Goal: Transaction & Acquisition: Book appointment/travel/reservation

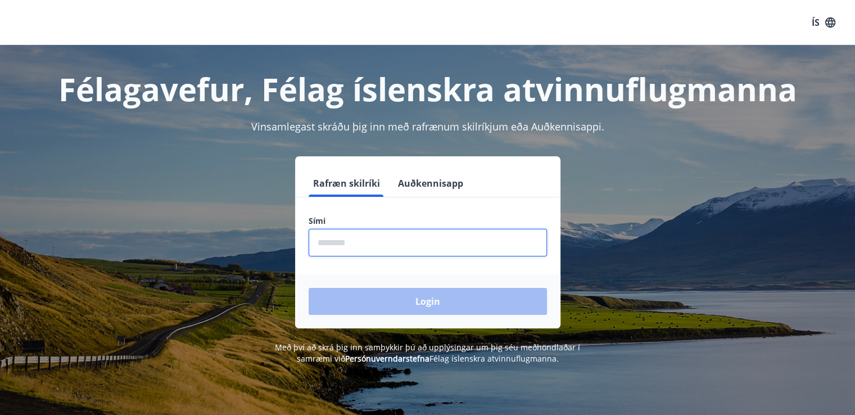
click at [412, 247] on input "phone" at bounding box center [428, 243] width 238 height 28
type input "********"
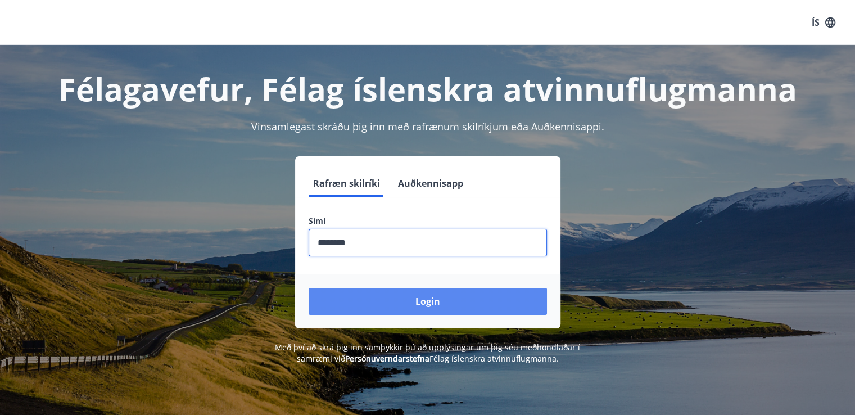
click at [422, 301] on button "Login" at bounding box center [428, 301] width 238 height 27
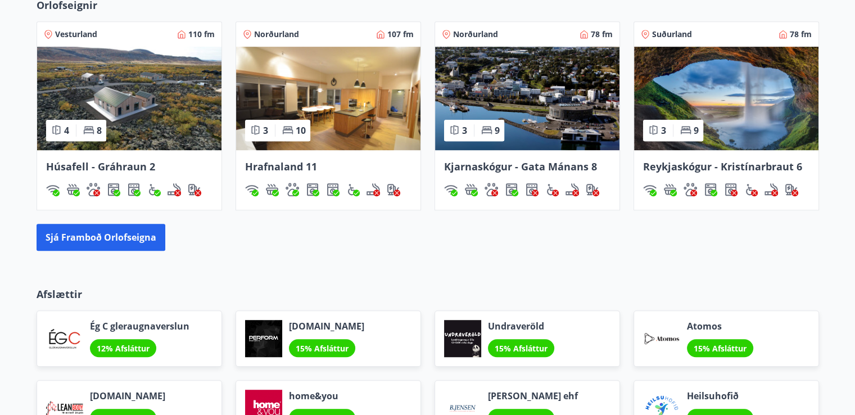
scroll to position [656, 0]
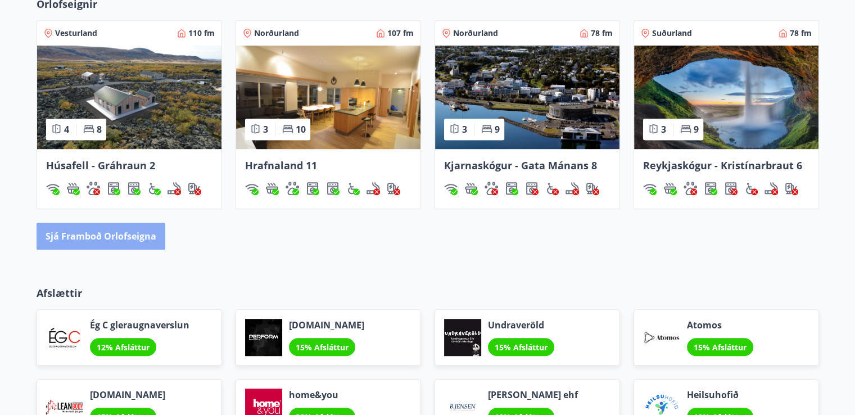
click at [114, 233] on button "Sjá framboð orlofseigna" at bounding box center [101, 236] width 129 height 27
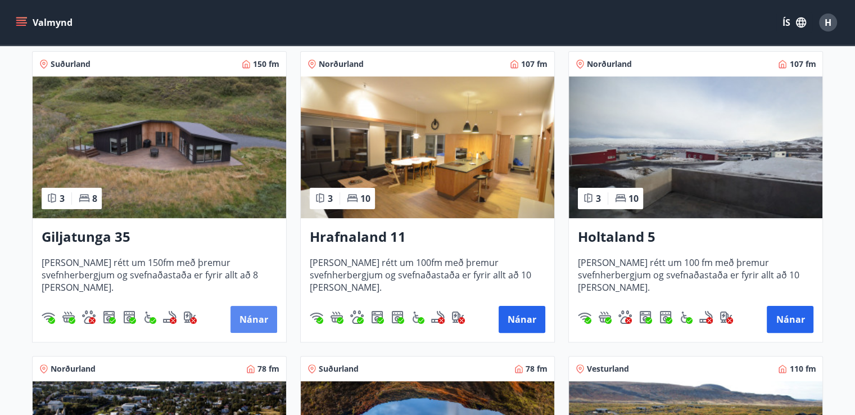
scroll to position [207, 0]
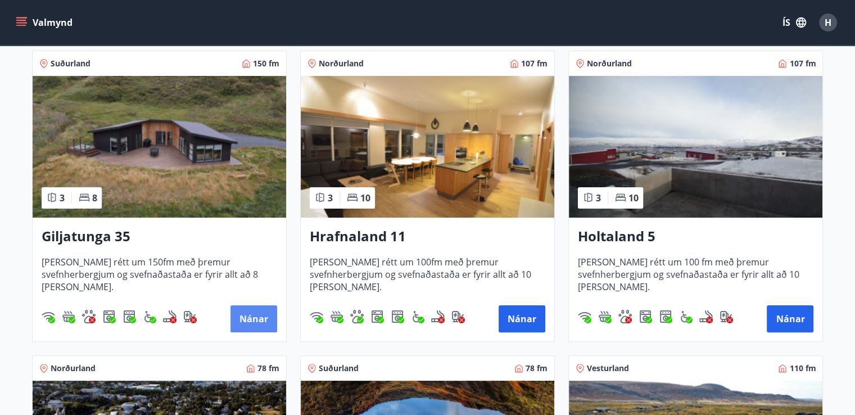
click at [262, 315] on button "Nánar" at bounding box center [254, 318] width 47 height 27
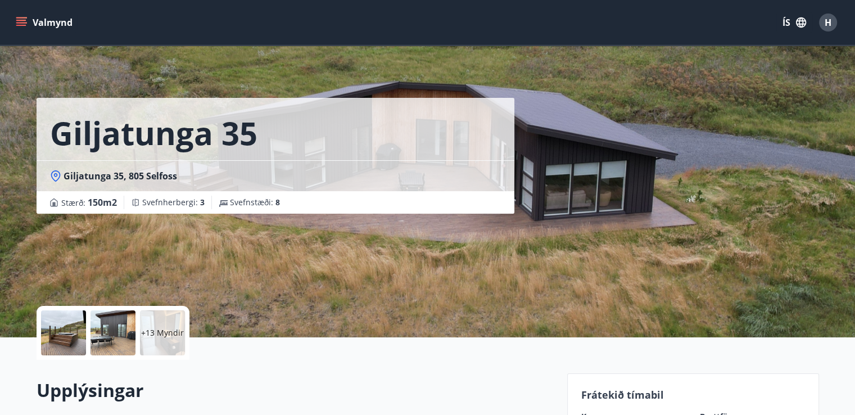
click at [477, 289] on div "Giljatunga 35 Giljatunga 35, 805 Selfoss Stærð : 150 m2 [GEOGRAPHIC_DATA] : 3 S…" at bounding box center [298, 168] width 522 height 337
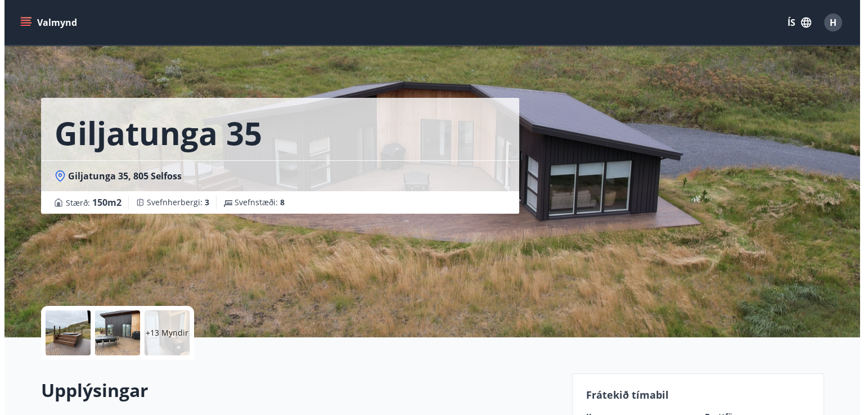
scroll to position [124, 0]
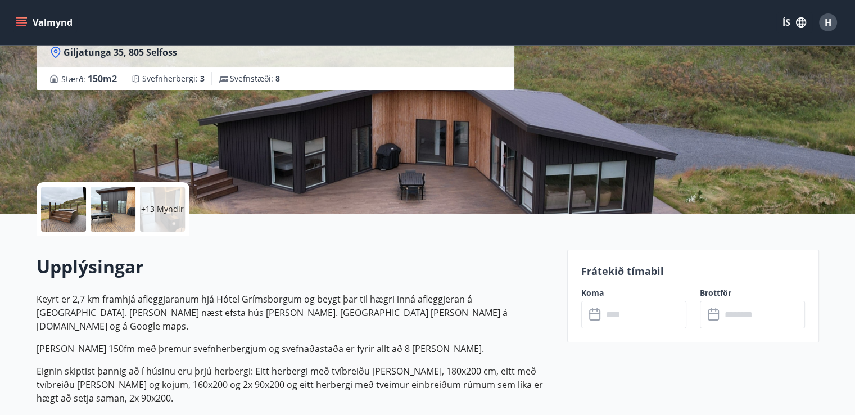
click at [160, 207] on p "+13 Myndir" at bounding box center [162, 209] width 43 height 11
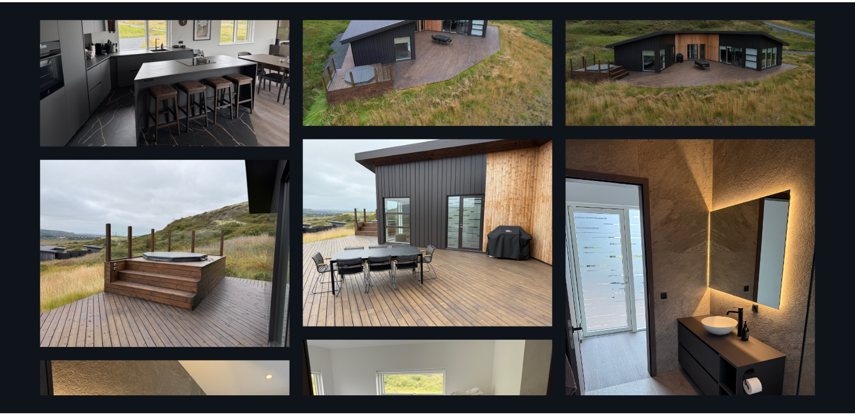
scroll to position [0, 0]
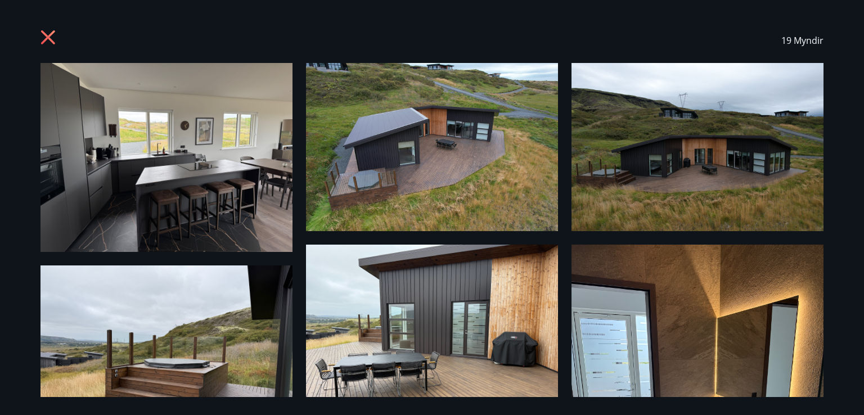
click at [47, 38] on icon at bounding box center [48, 37] width 14 height 14
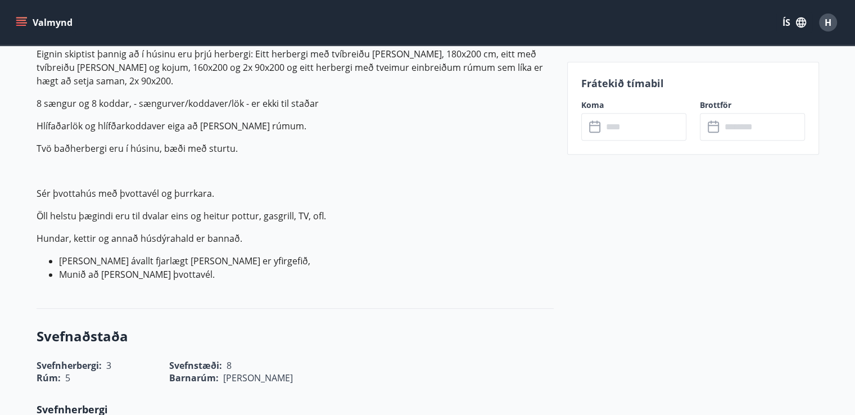
scroll to position [530, 0]
